Goal: Answer question/provide support: Share knowledge or assist other users

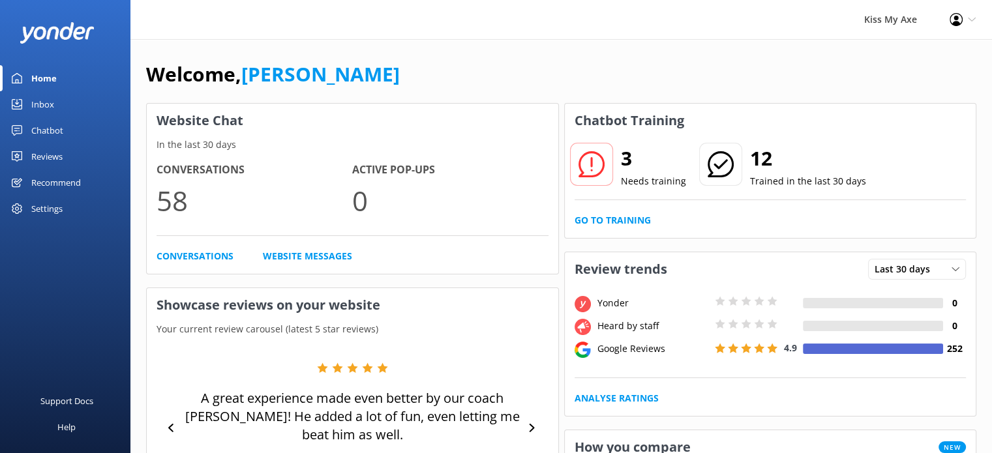
click at [27, 106] on link "Inbox" at bounding box center [65, 104] width 130 height 26
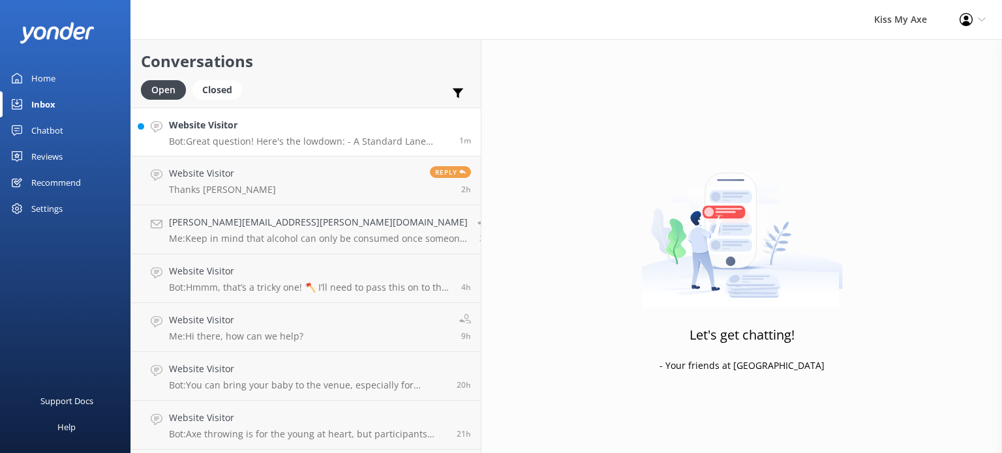
click at [269, 146] on p "Bot: Great question! Here's the lowdown: - A Standard Lane might have you shari…" at bounding box center [309, 142] width 281 height 12
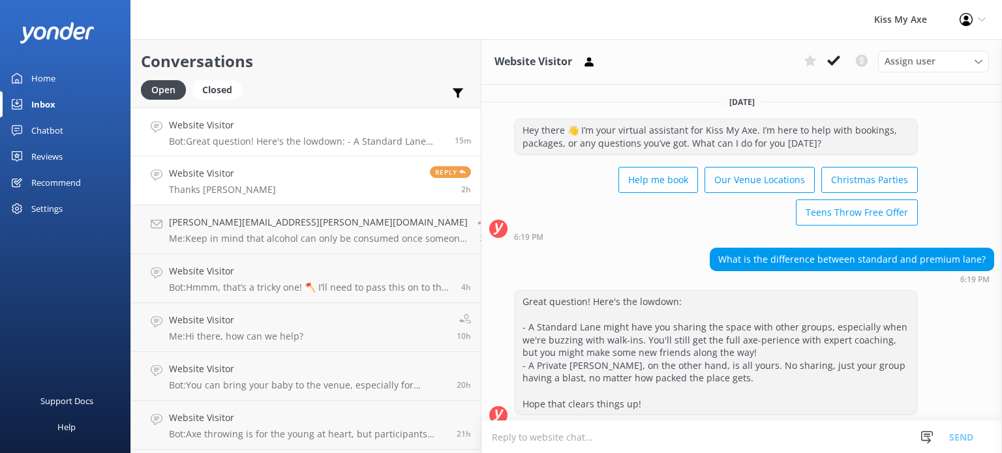
click at [217, 181] on div "Website Visitor Thanks [PERSON_NAME]" at bounding box center [222, 180] width 107 height 29
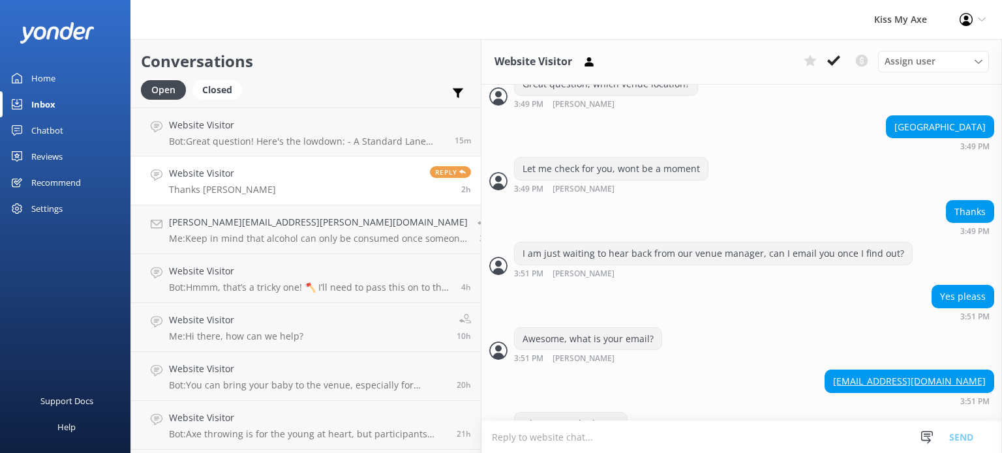
scroll to position [393, 0]
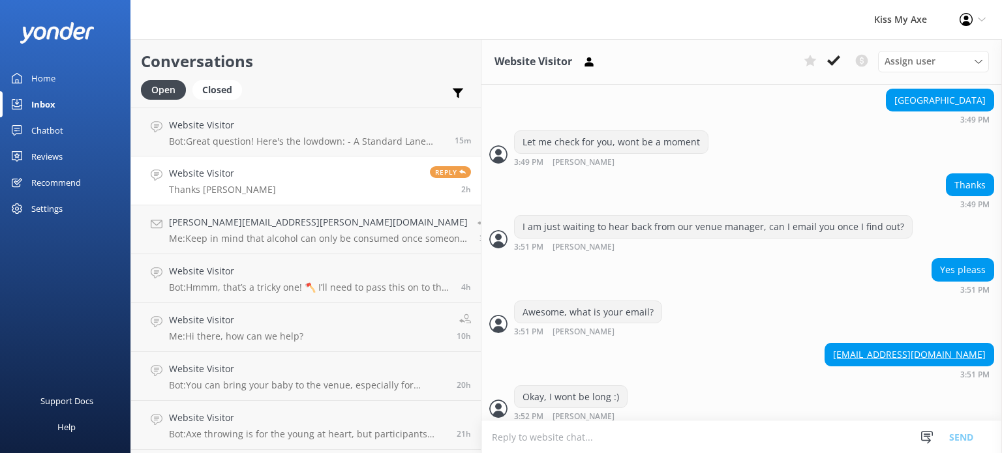
click at [430, 171] on span "Reply" at bounding box center [450, 172] width 41 height 12
click at [55, 127] on div "Chatbot" at bounding box center [47, 130] width 32 height 26
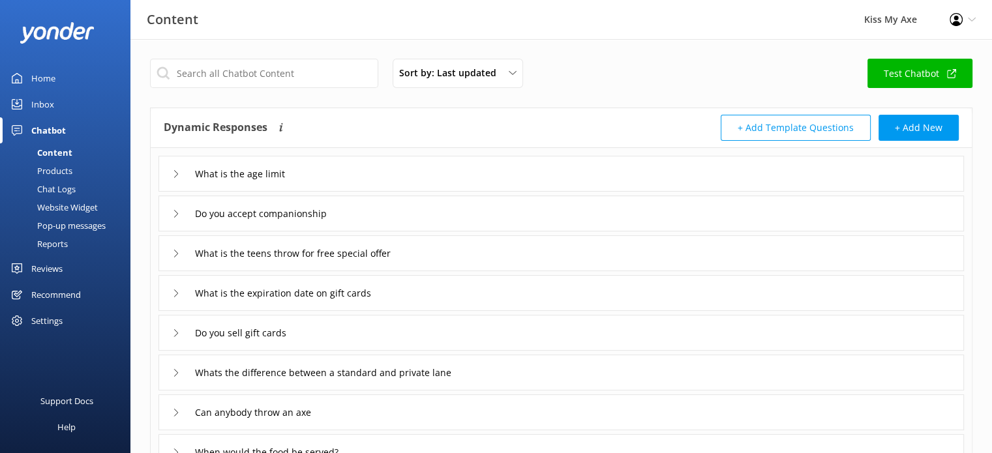
click at [53, 78] on div "Home" at bounding box center [43, 78] width 24 height 26
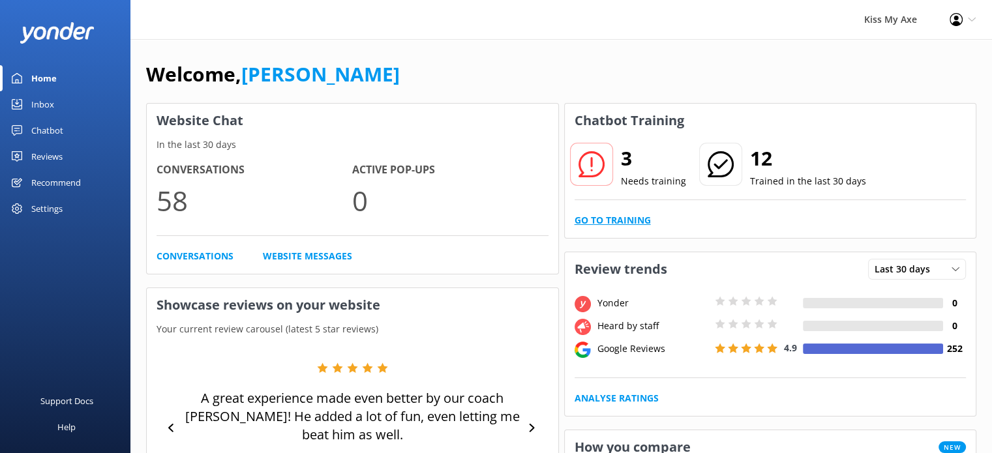
click at [616, 221] on link "Go to Training" at bounding box center [613, 220] width 76 height 14
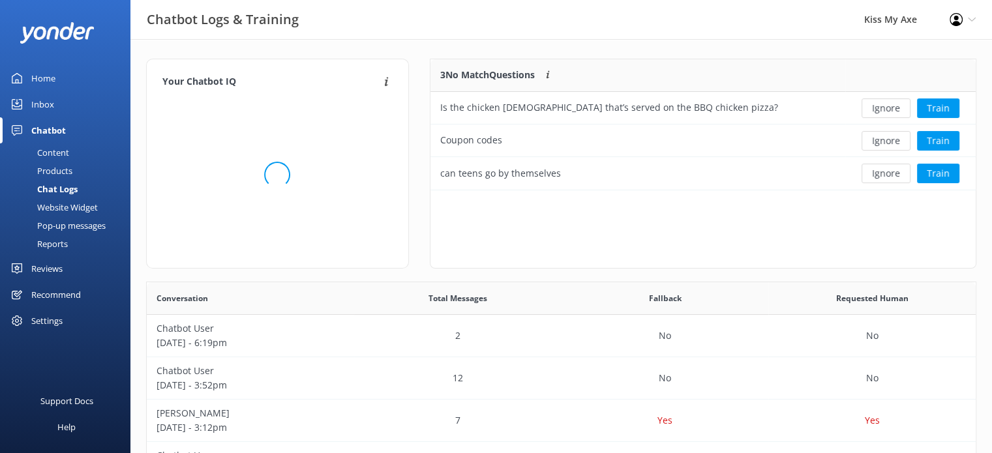
scroll to position [121, 536]
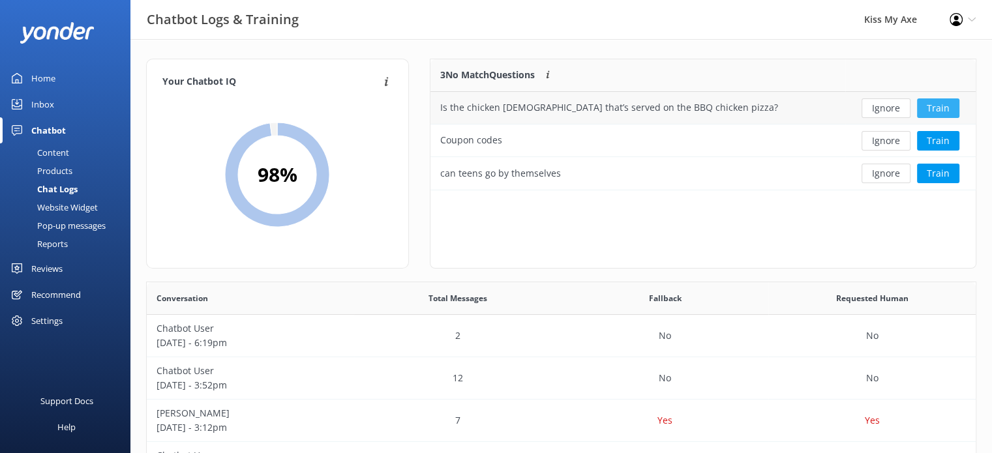
click at [947, 104] on button "Train" at bounding box center [938, 109] width 42 height 20
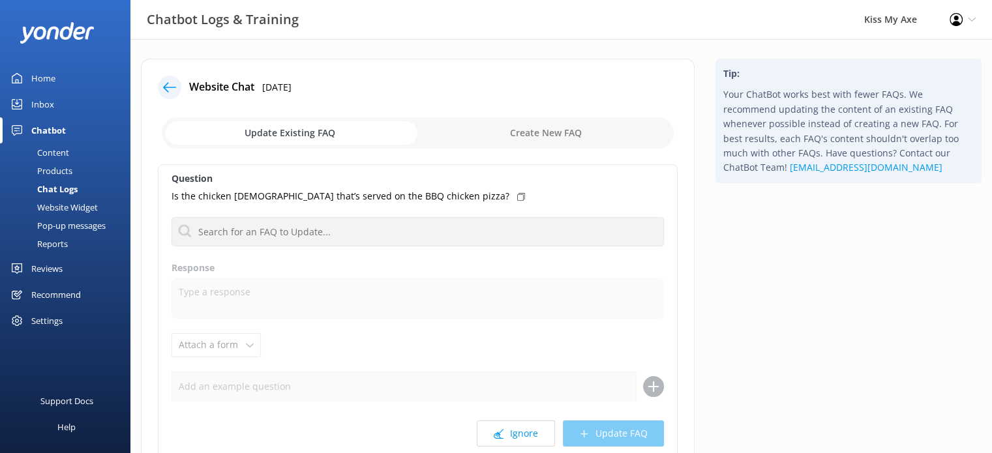
click at [166, 91] on use at bounding box center [169, 87] width 13 height 10
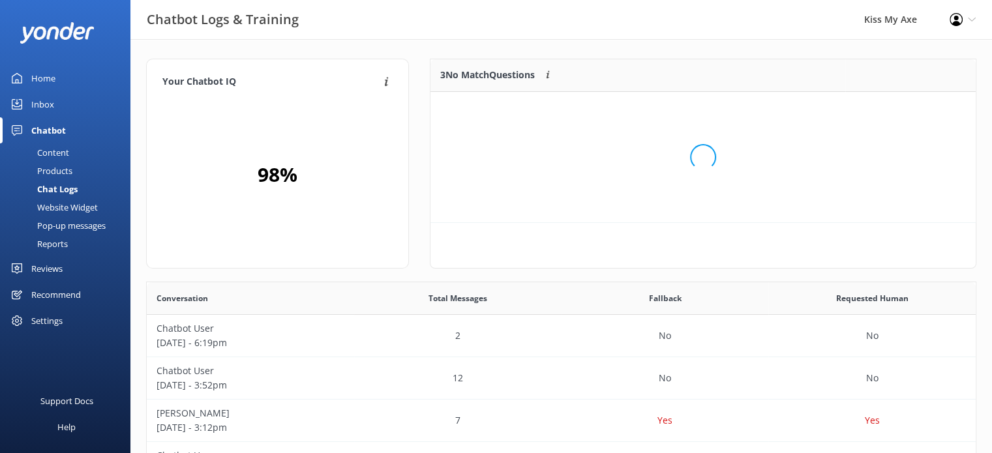
scroll to position [10, 10]
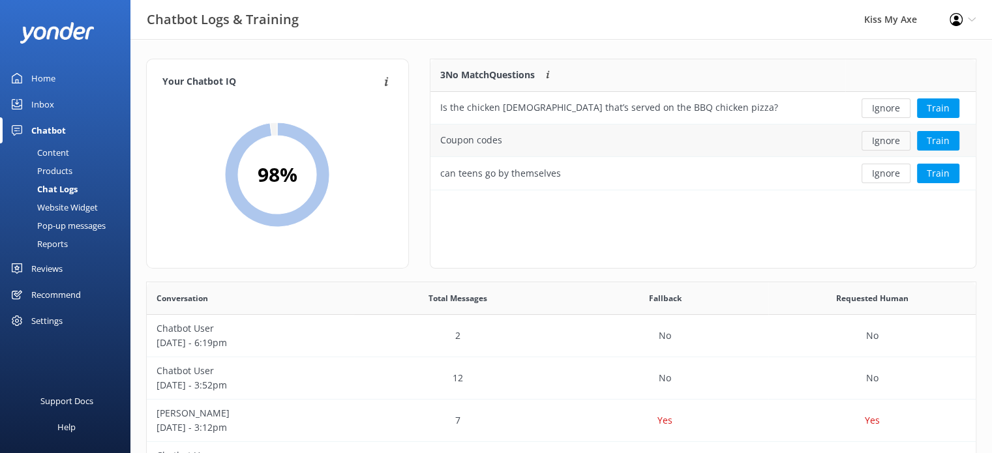
click at [885, 137] on button "Ignore" at bounding box center [886, 141] width 49 height 20
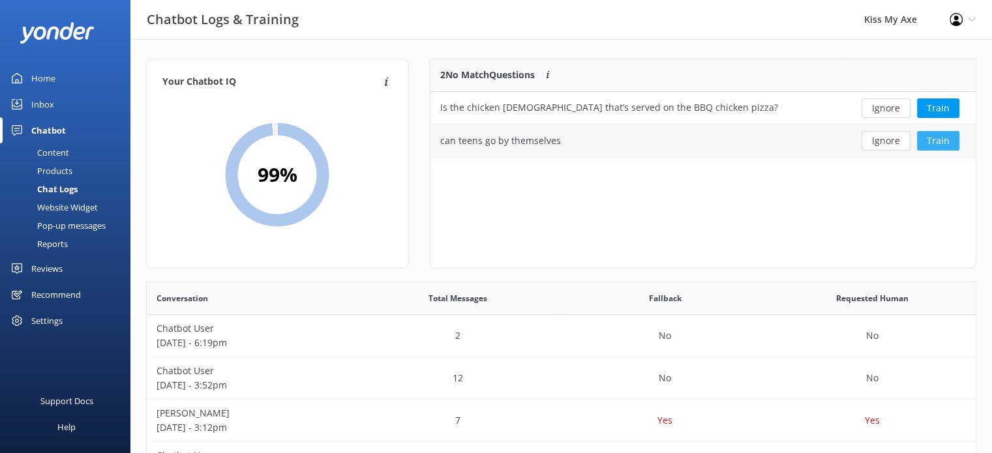
click at [934, 142] on button "Train" at bounding box center [938, 141] width 42 height 20
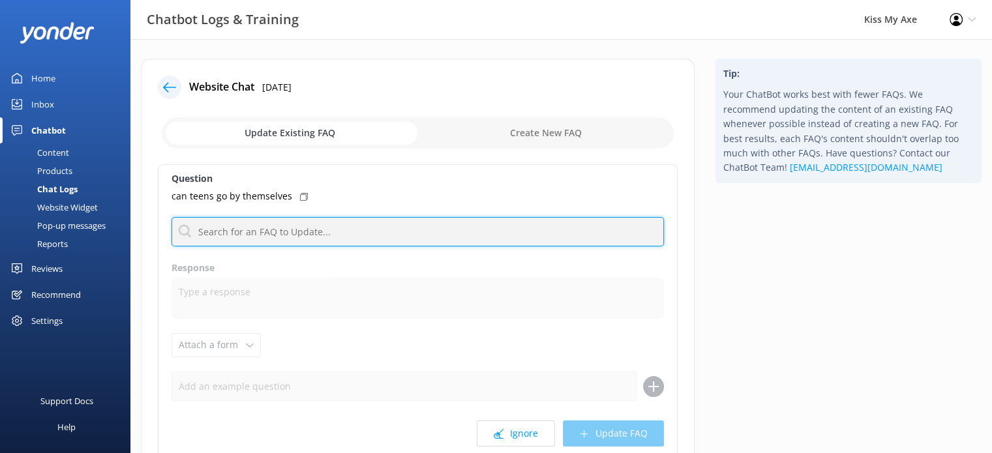
click at [323, 231] on input "text" at bounding box center [418, 231] width 493 height 29
type input "teen"
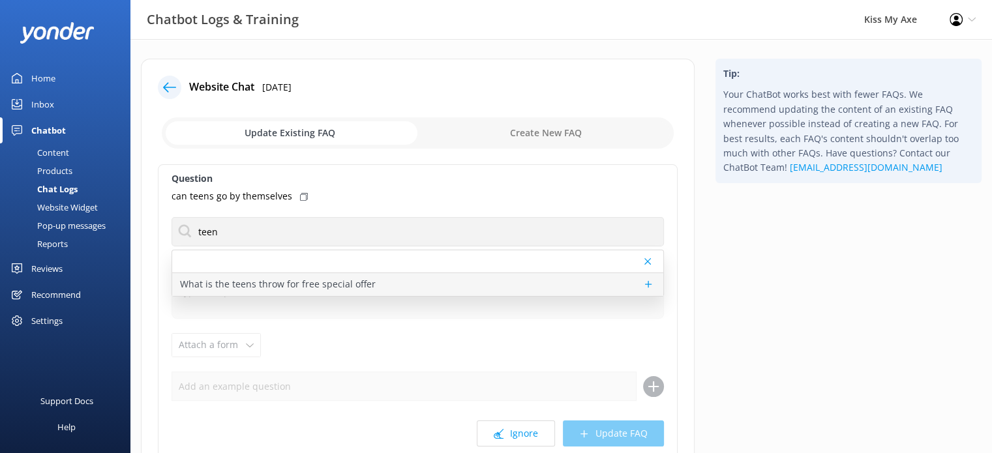
click at [305, 286] on p "What is the teens throw for free special offer" at bounding box center [278, 284] width 196 height 14
type textarea "Our “Teens Throw for Free” offer generally runs every school holidays. One teen…"
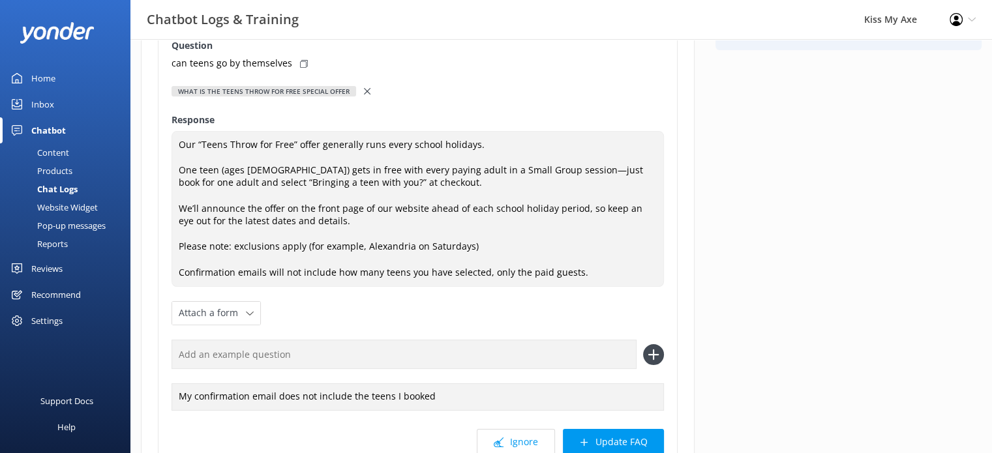
scroll to position [138, 0]
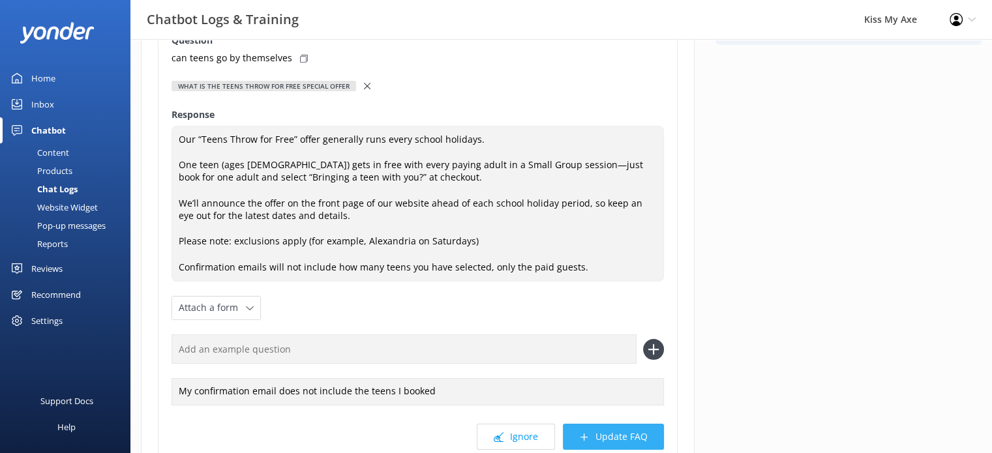
click at [595, 435] on button "Update FAQ" at bounding box center [613, 437] width 101 height 26
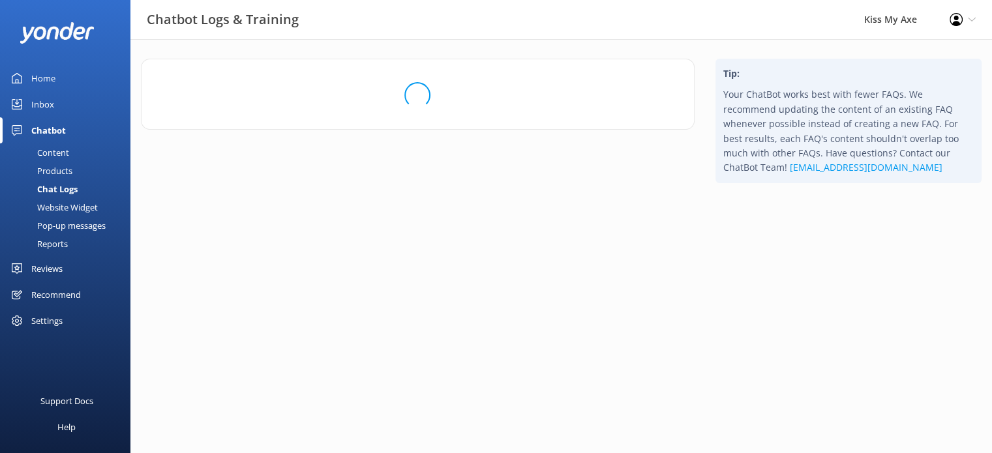
scroll to position [0, 0]
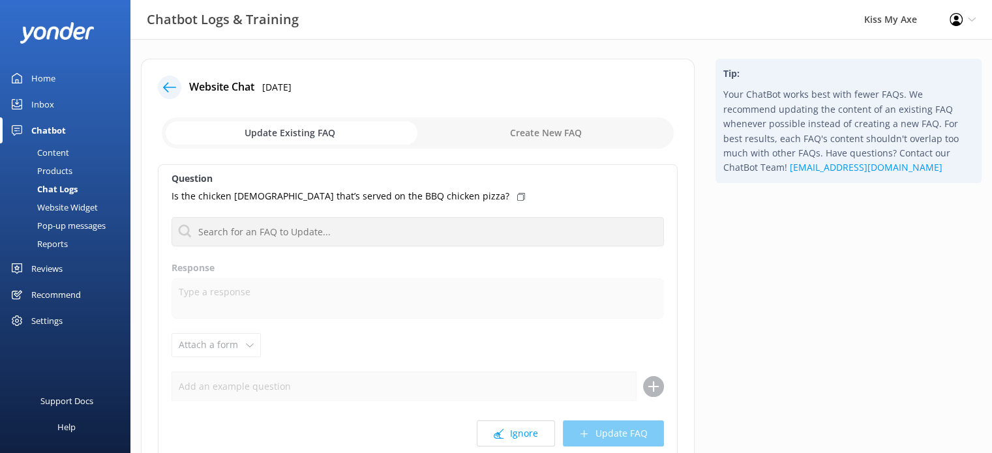
click at [66, 150] on div "Content" at bounding box center [38, 153] width 61 height 18
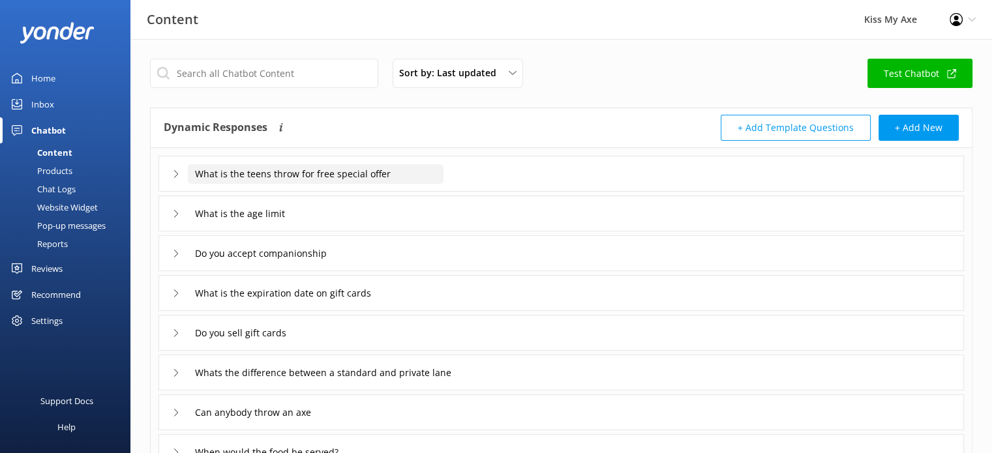
click at [358, 170] on input "What is the teens throw for free special offer" at bounding box center [316, 174] width 256 height 20
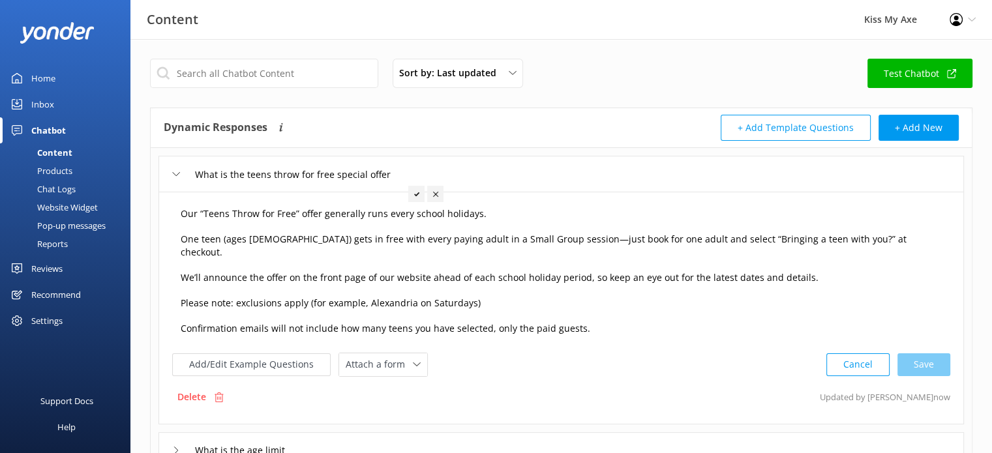
click at [428, 239] on textarea "Our “Teens Throw for Free” offer generally runs every school holidays. One teen…" at bounding box center [562, 272] width 776 height 144
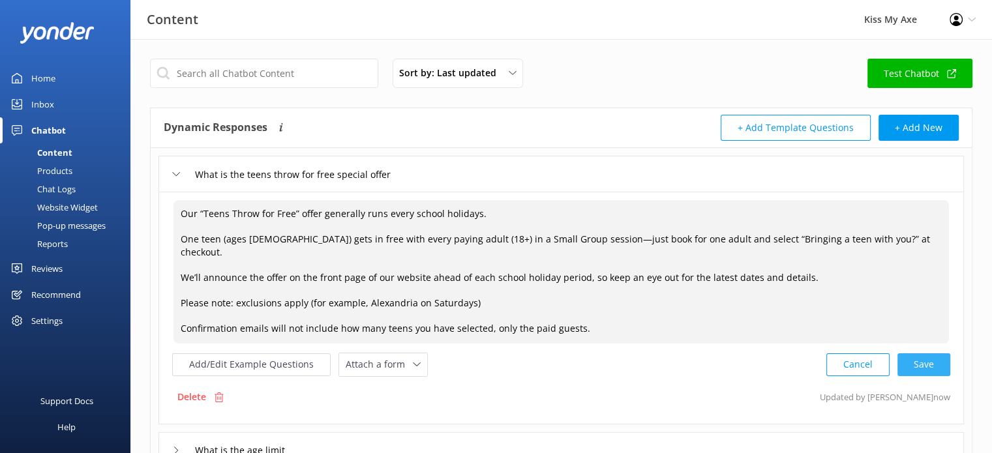
click at [940, 353] on div "Cancel Save" at bounding box center [889, 365] width 124 height 24
type textarea "Our “Teens Throw for Free” offer generally runs every school holidays. One teen…"
click at [50, 88] on div "Home" at bounding box center [43, 78] width 24 height 26
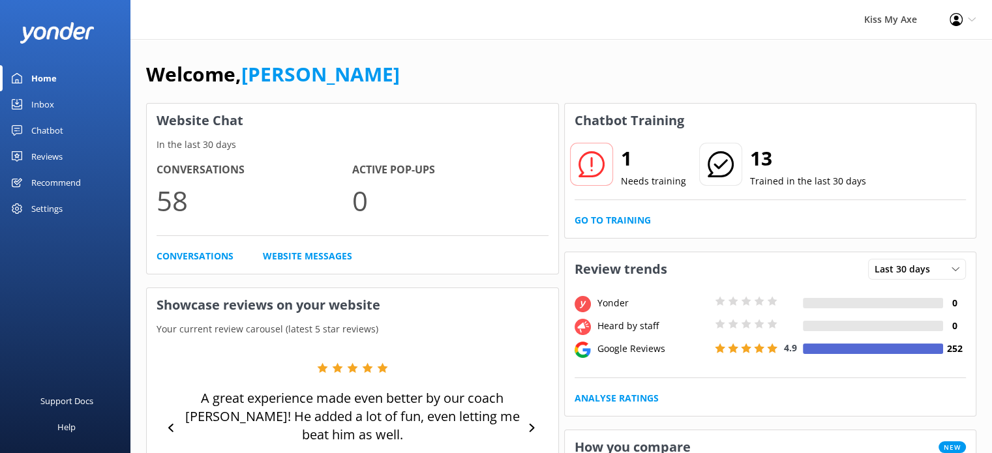
click at [637, 183] on p "Needs training" at bounding box center [653, 181] width 65 height 14
click at [619, 219] on link "Go to Training" at bounding box center [613, 220] width 76 height 14
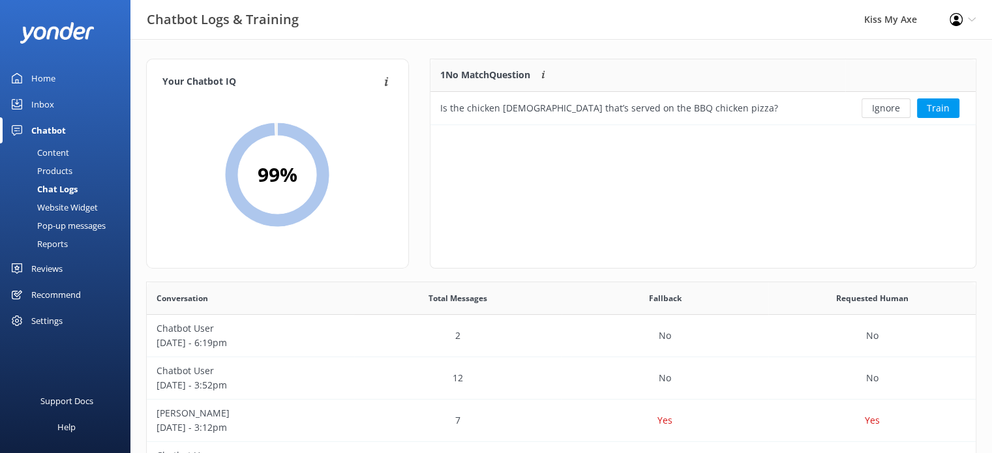
scroll to position [10, 10]
click at [937, 107] on button "Train" at bounding box center [938, 109] width 42 height 20
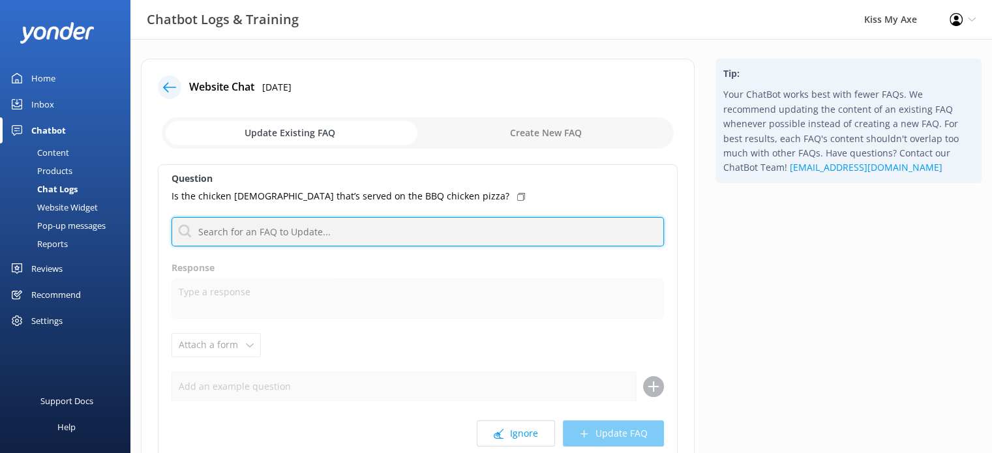
click at [339, 237] on input "text" at bounding box center [418, 231] width 493 height 29
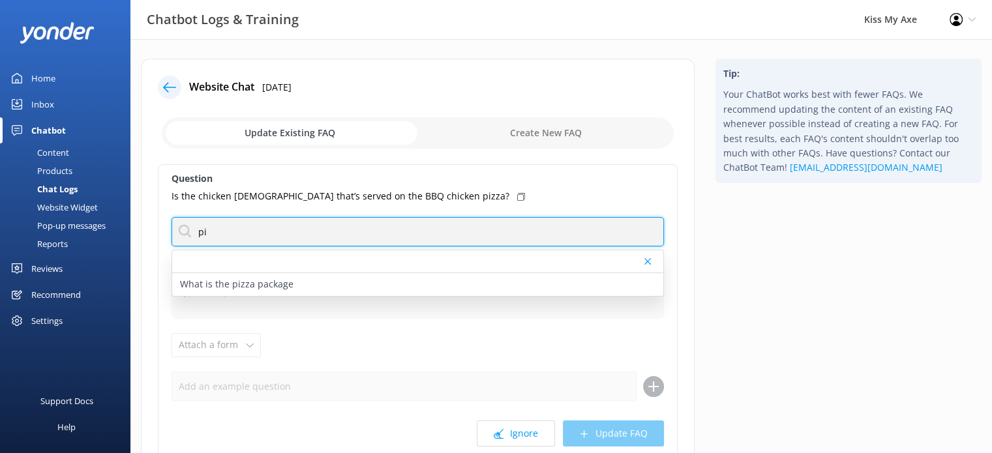
type input "p"
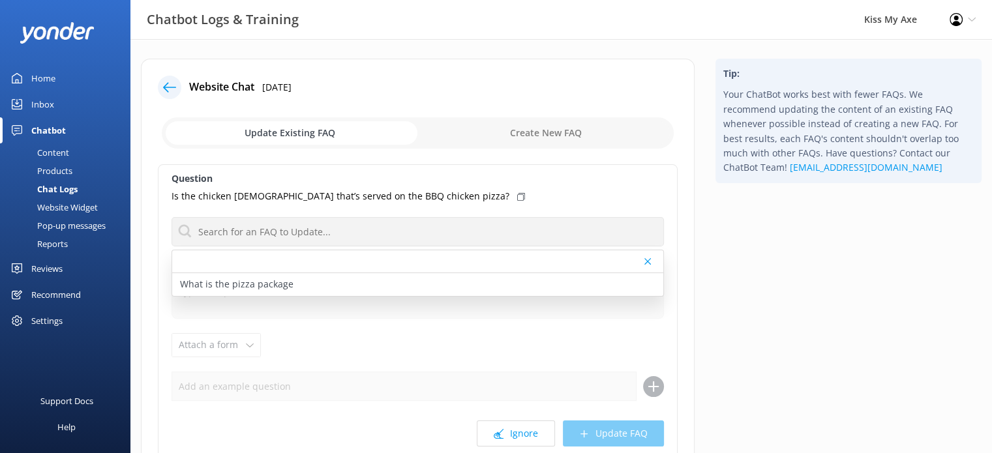
click at [538, 130] on input "checkbox" at bounding box center [418, 132] width 512 height 31
checkbox input "true"
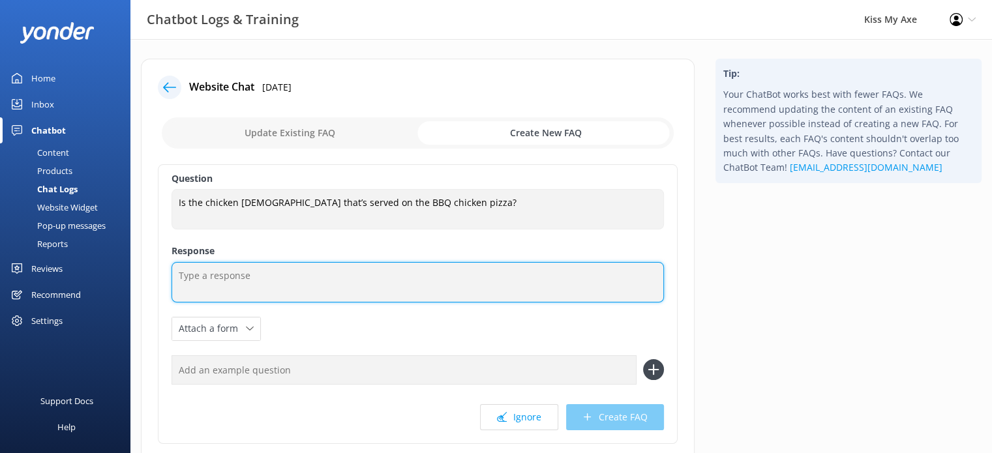
click at [341, 297] on textarea at bounding box center [418, 282] width 493 height 40
type textarea "A"
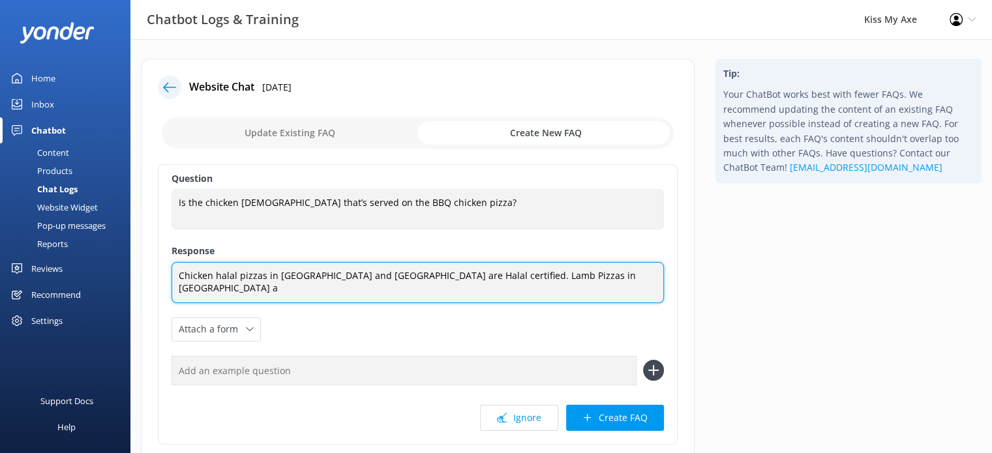
click at [303, 275] on textarea "Chicken halal pizzas in [GEOGRAPHIC_DATA] and [GEOGRAPHIC_DATA] are Halal certi…" at bounding box center [418, 282] width 493 height 41
click at [600, 273] on textarea "Chicken halal pizzas in [GEOGRAPHIC_DATA] and [GEOGRAPHIC_DATA] are [DEMOGRAPHI…" at bounding box center [418, 282] width 493 height 41
paste textarea "Our Chicken pizzas at [GEOGRAPHIC_DATA] and [GEOGRAPHIC_DATA] are Halal certifi…"
type textarea "Our Chicken pizzas at [GEOGRAPHIC_DATA] and [GEOGRAPHIC_DATA] are Halal certifi…"
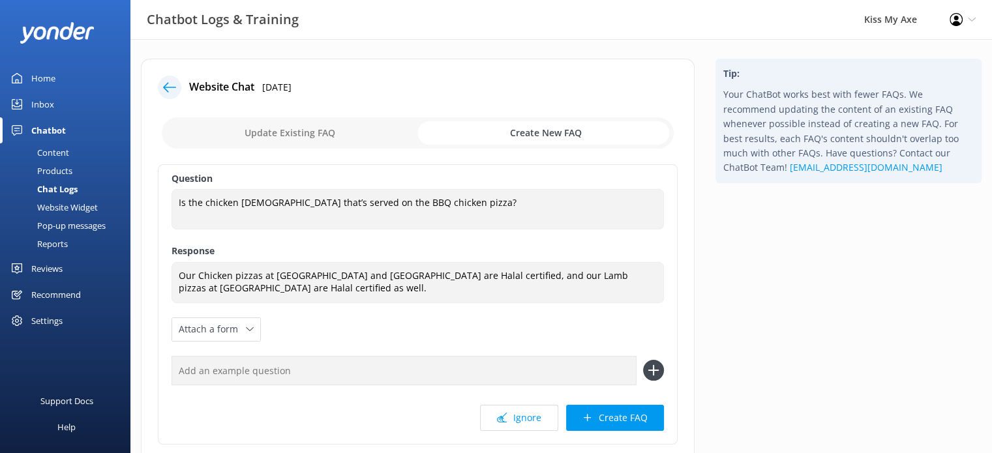
click at [326, 370] on input "text" at bounding box center [404, 370] width 465 height 29
type input "A"
type input "Is the food [DEMOGRAPHIC_DATA] certified?"
click at [660, 369] on icon at bounding box center [653, 370] width 21 height 21
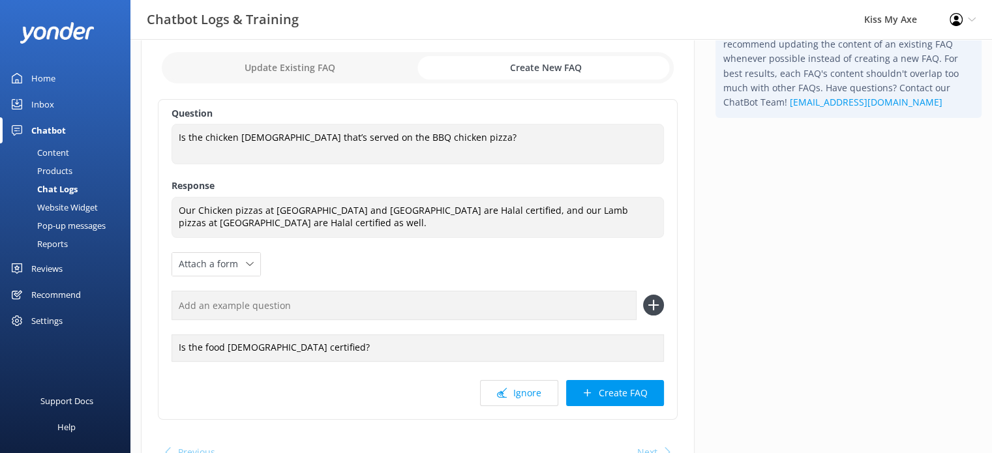
scroll to position [69, 0]
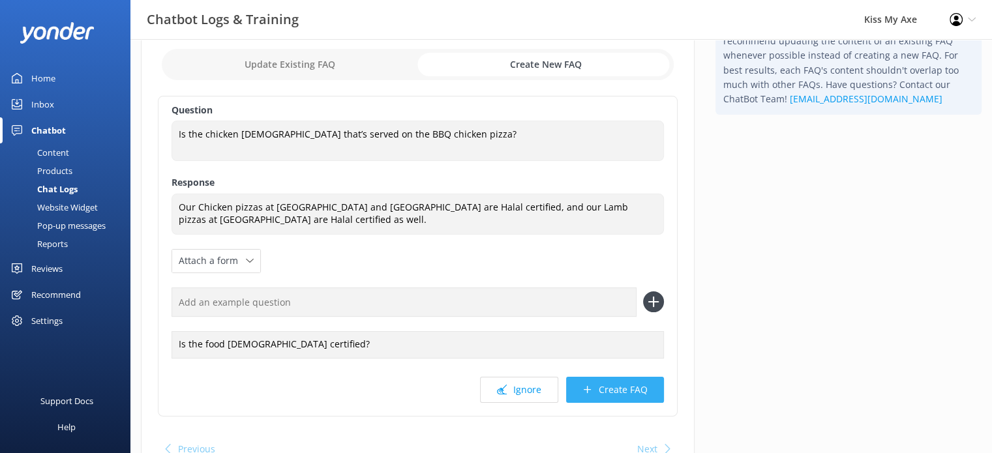
click at [634, 384] on button "Create FAQ" at bounding box center [615, 390] width 98 height 26
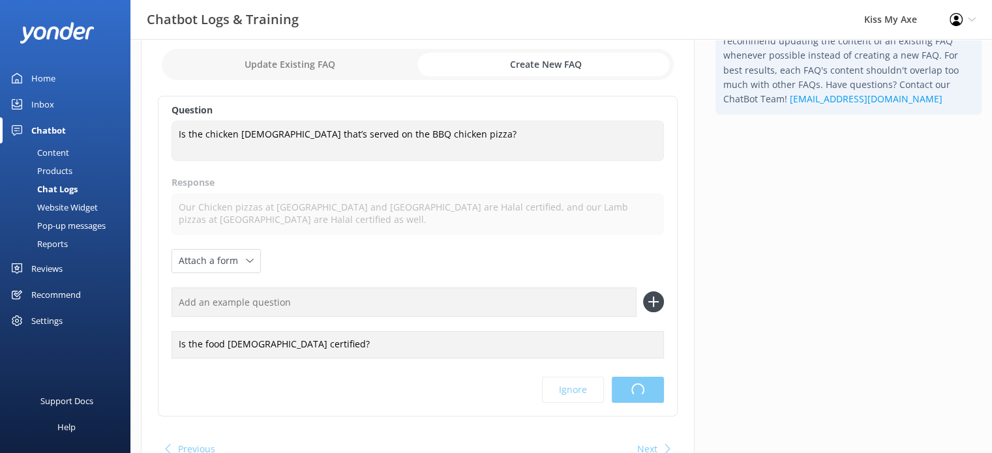
scroll to position [0, 0]
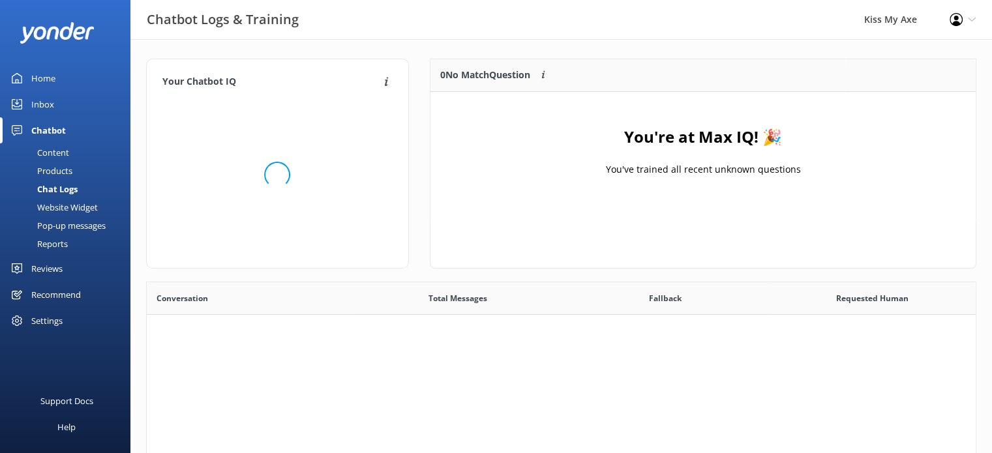
scroll to position [447, 820]
